Goal: Task Accomplishment & Management: Use online tool/utility

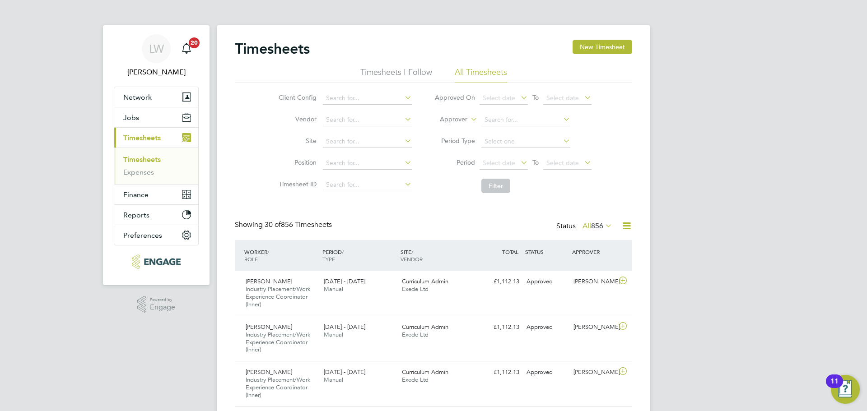
click at [503, 156] on li "Period Select date To Select date" at bounding box center [513, 164] width 180 height 22
click at [511, 166] on span "Select date" at bounding box center [499, 163] width 33 height 8
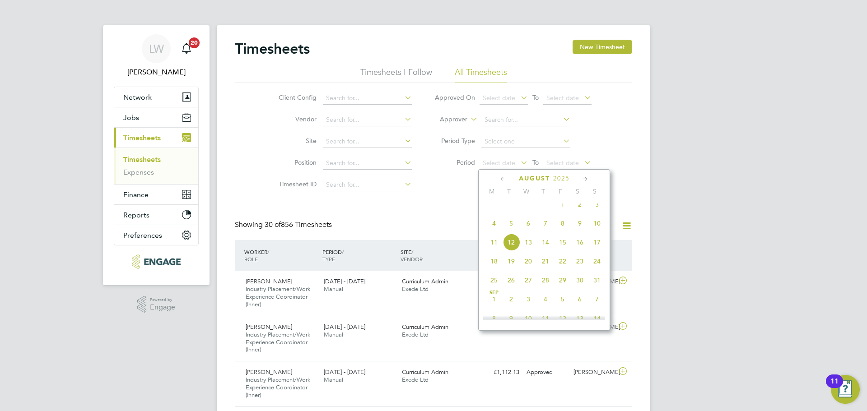
drag, startPoint x: 499, startPoint y: 234, endPoint x: 540, endPoint y: 213, distance: 45.8
click at [500, 232] on span "4" at bounding box center [493, 223] width 17 height 17
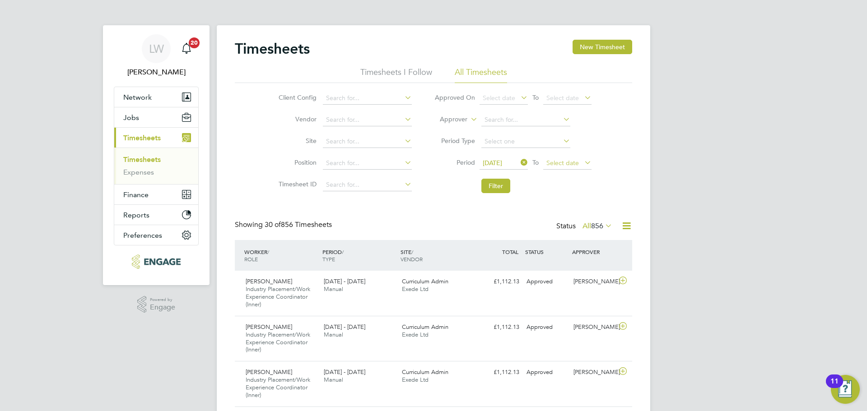
drag, startPoint x: 571, startPoint y: 158, endPoint x: 575, endPoint y: 160, distance: 4.7
click at [571, 159] on span "Select date" at bounding box center [567, 164] width 48 height 12
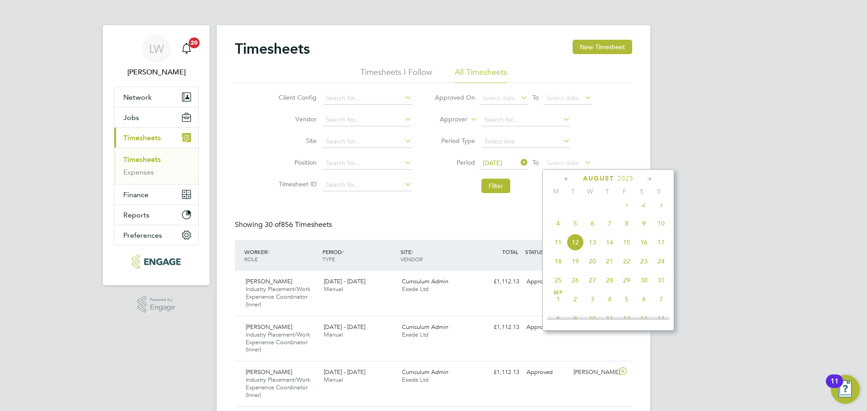
click at [661, 228] on span "10" at bounding box center [660, 223] width 17 height 17
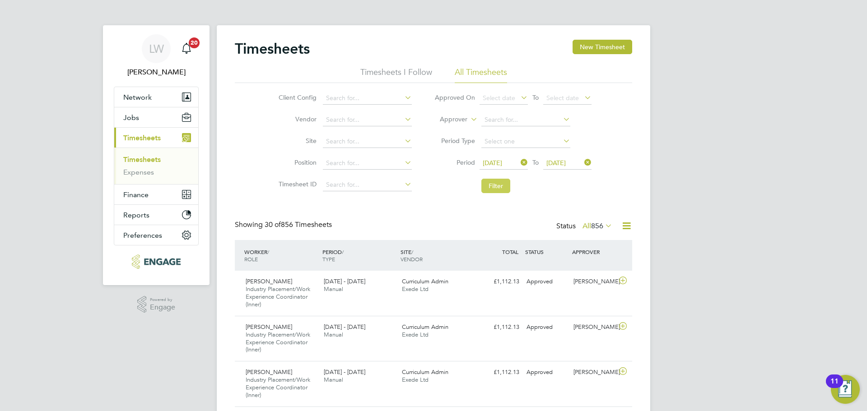
click at [492, 191] on button "Filter" at bounding box center [495, 186] width 29 height 14
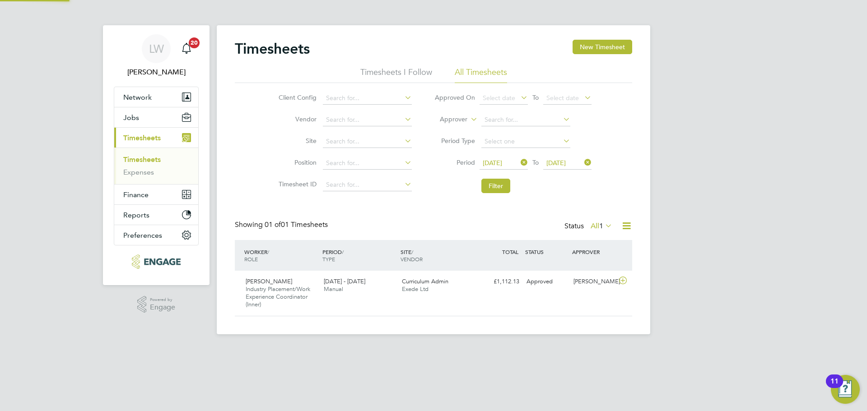
scroll to position [23, 79]
click at [607, 43] on button "New Timesheet" at bounding box center [603, 47] width 60 height 14
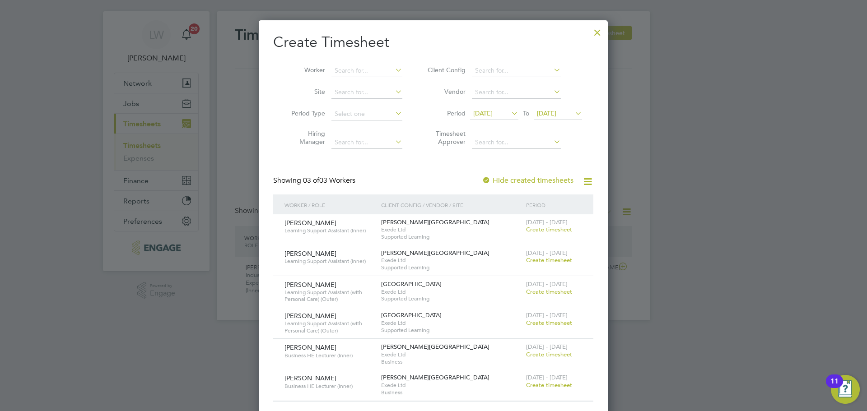
scroll to position [22, 0]
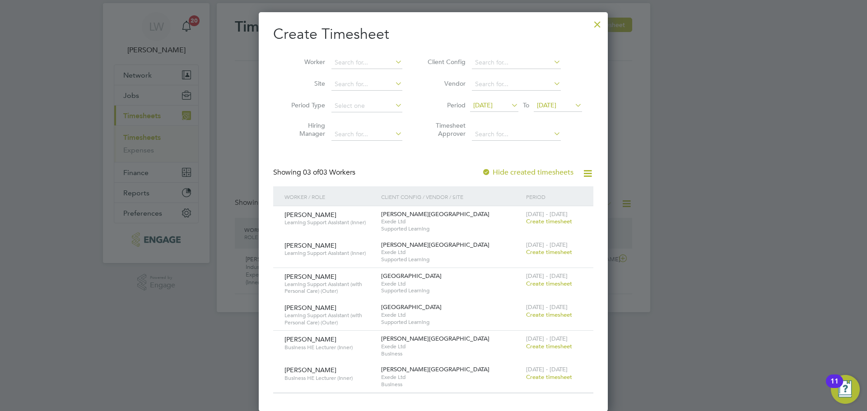
click at [493, 102] on span "[DATE]" at bounding box center [482, 105] width 19 height 8
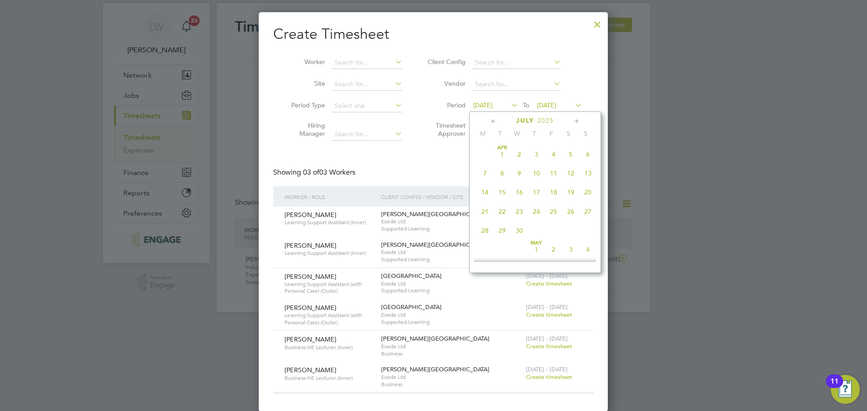
scroll to position [352, 0]
click at [489, 230] on span "4" at bounding box center [484, 221] width 17 height 17
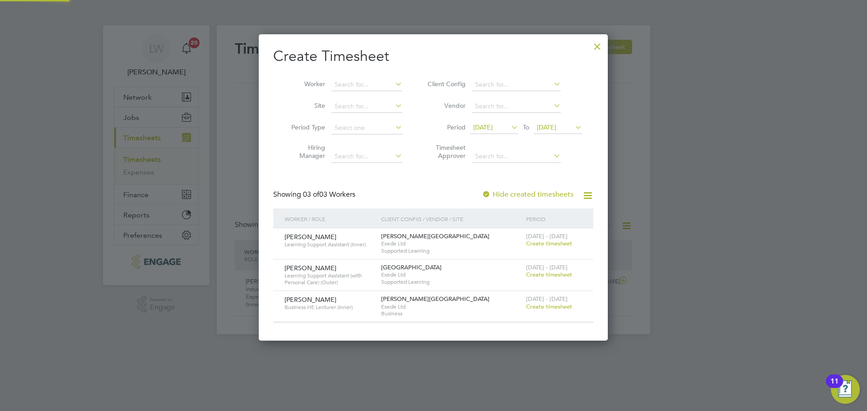
scroll to position [307, 349]
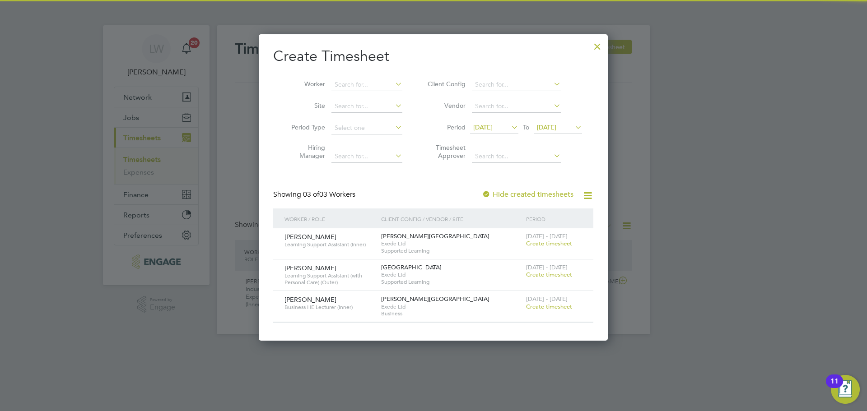
click at [555, 127] on span "[DATE]" at bounding box center [546, 127] width 19 height 8
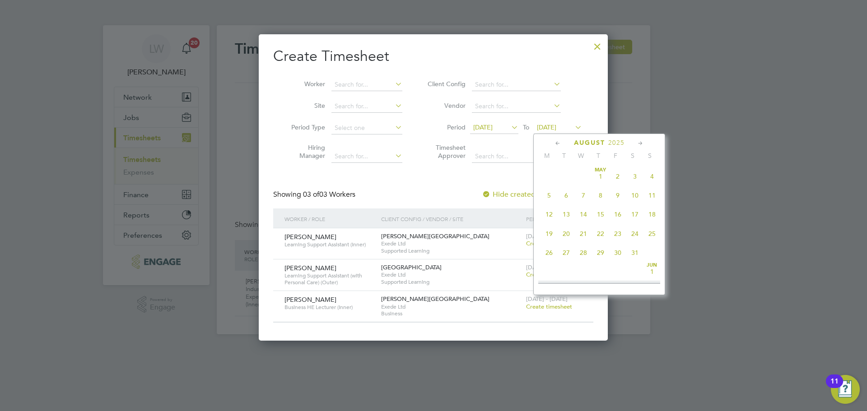
scroll to position [293, 0]
click at [653, 215] on span "10" at bounding box center [651, 207] width 17 height 17
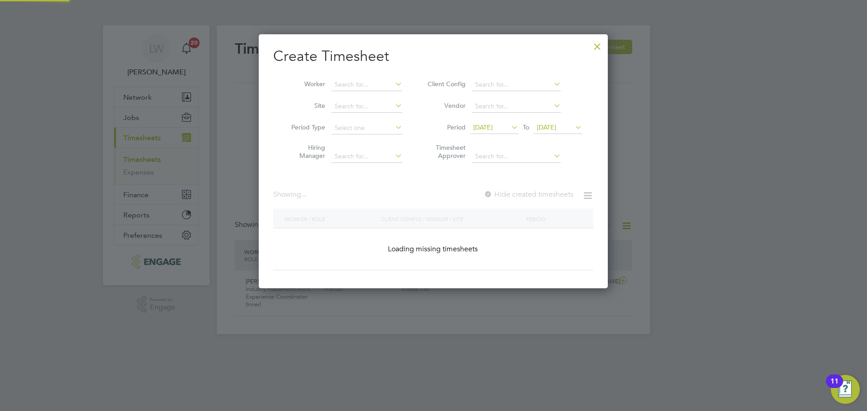
scroll to position [307, 349]
